Goal: Task Accomplishment & Management: Manage account settings

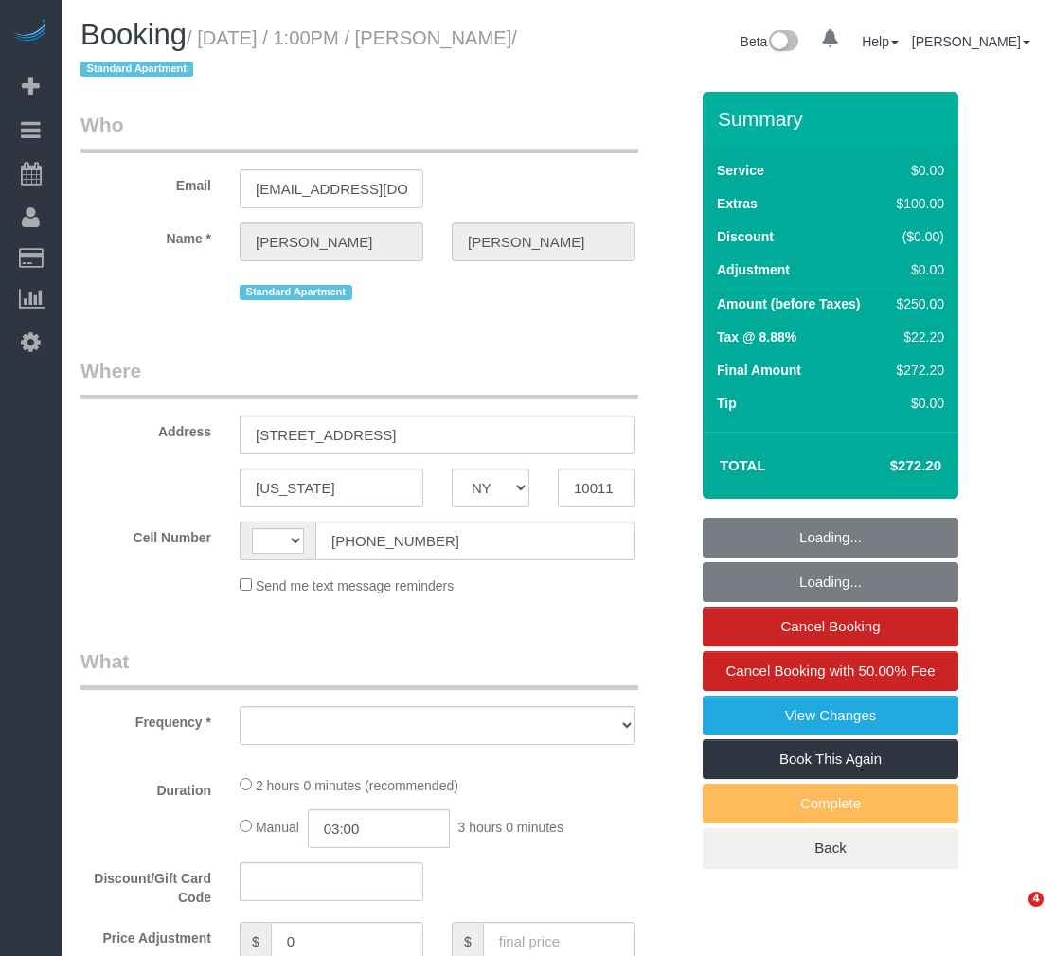
select select "NY"
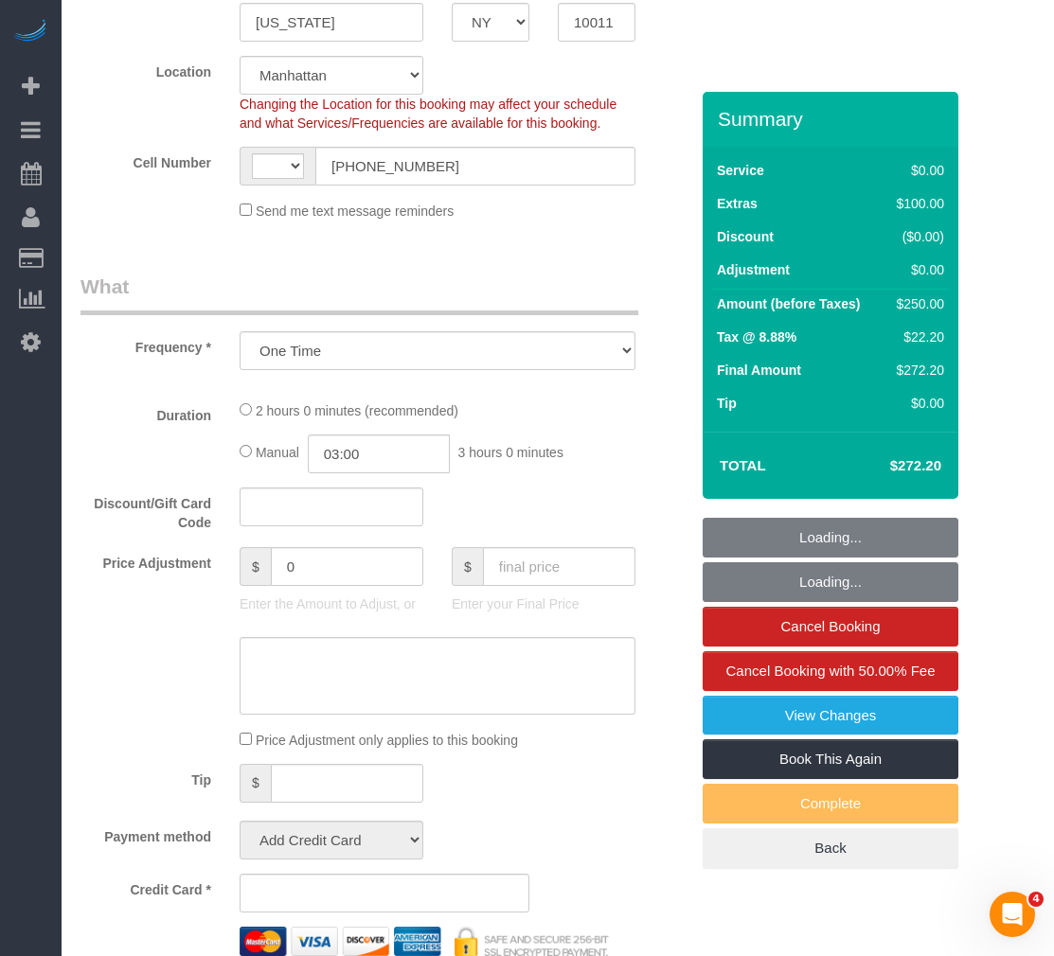
select select "object:461"
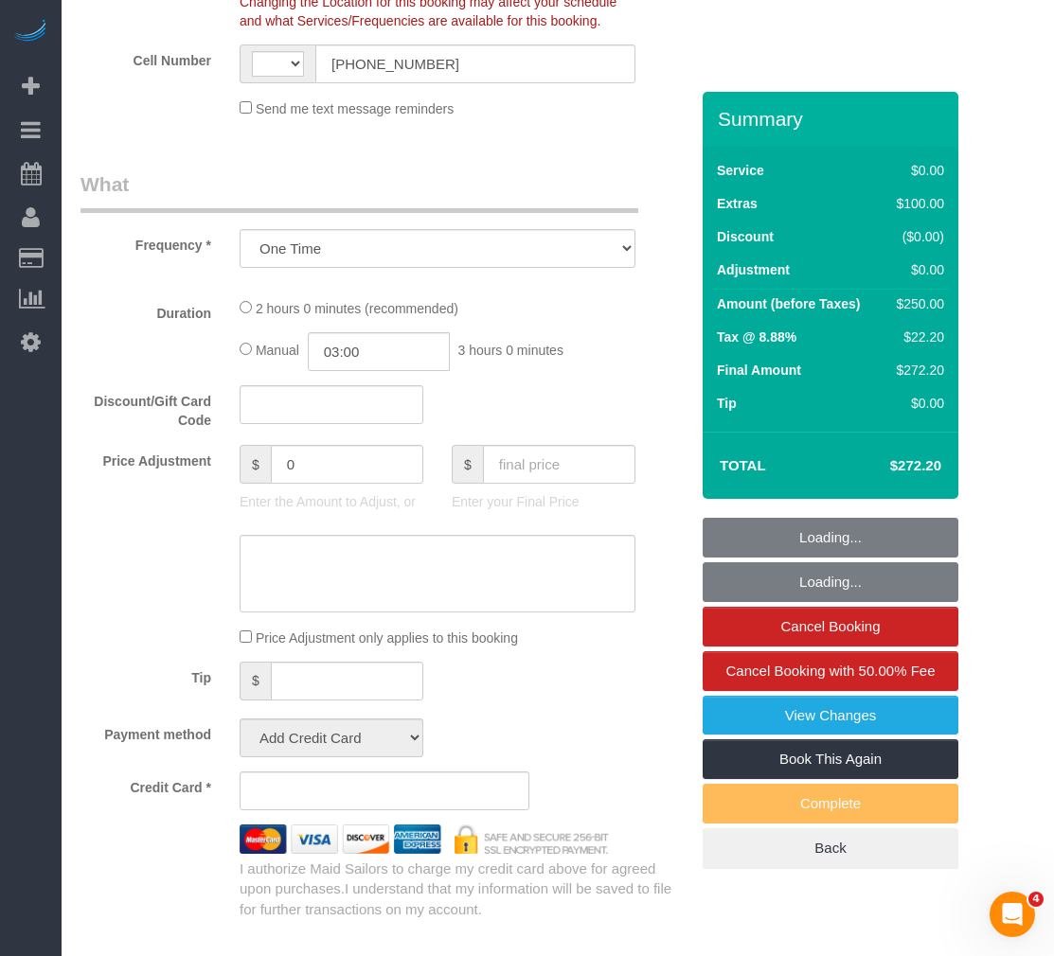
select select "string:[GEOGRAPHIC_DATA]"
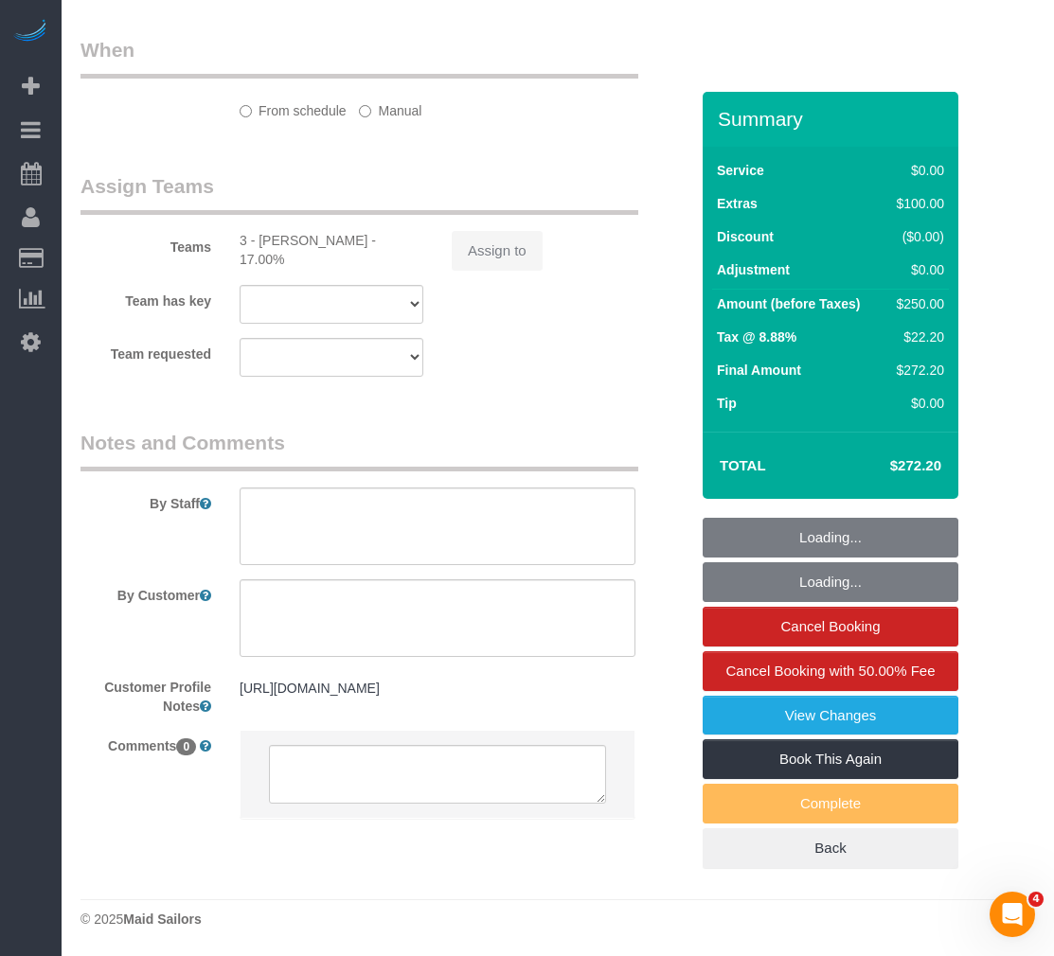
select select "spot1"
select select "number:58"
select select "number:72"
select select "number:15"
select select "number:5"
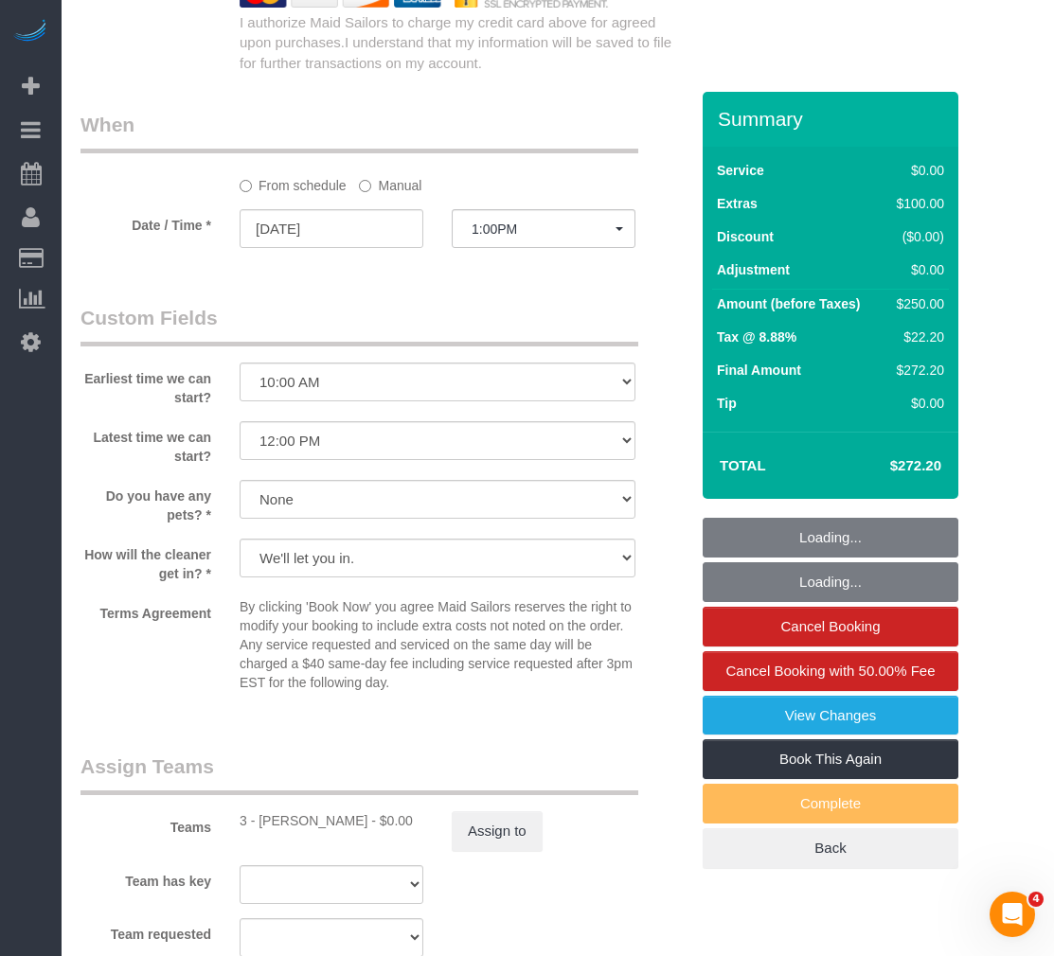
select select "string:stripe-pm_1S4M9B4VGloSiKo7rfMU45ST"
